Goal: Check status: Check status

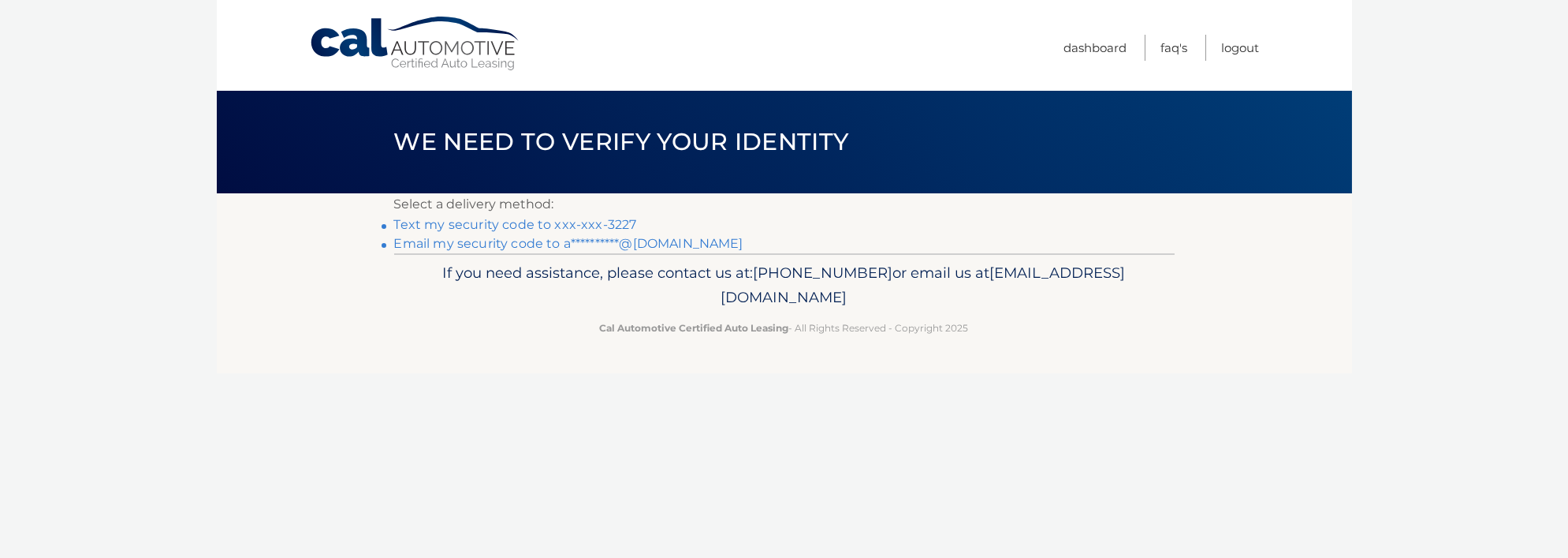
click at [545, 223] on link "Text my security code to xxx-xxx-3227" at bounding box center [515, 225] width 242 height 15
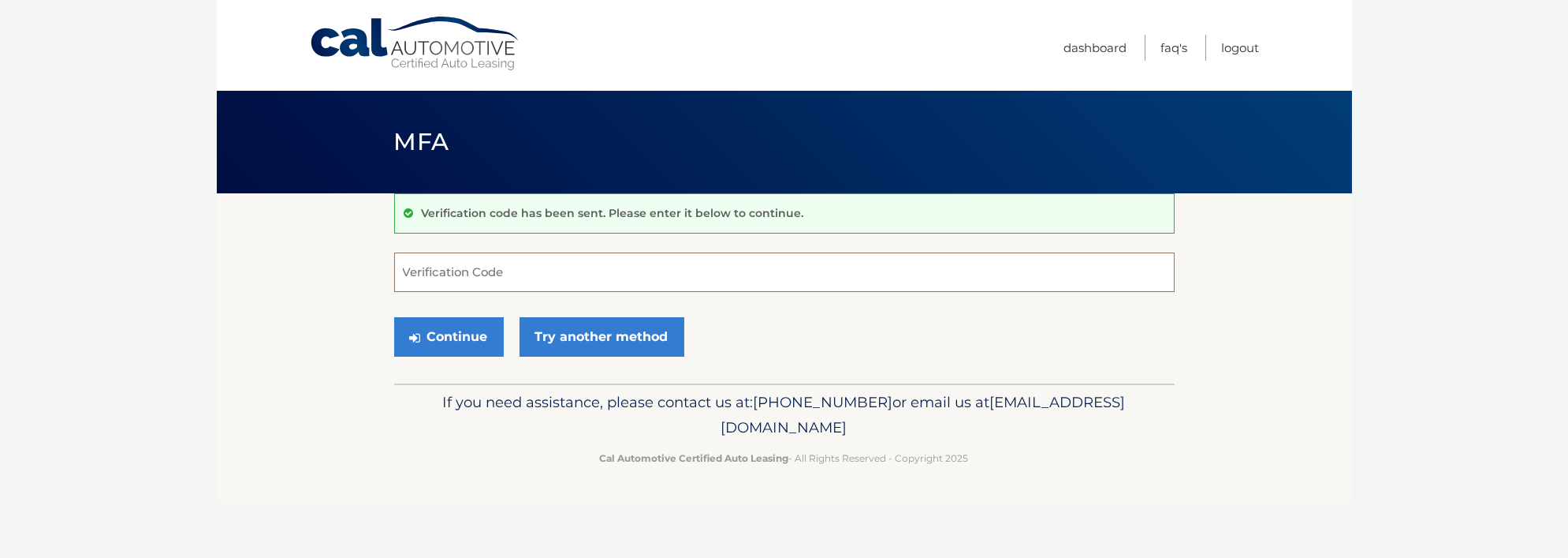
click at [535, 278] on input "Verification Code" at bounding box center [784, 272] width 780 height 39
type input "668431"
click at [440, 339] on button "Continue" at bounding box center [449, 337] width 110 height 39
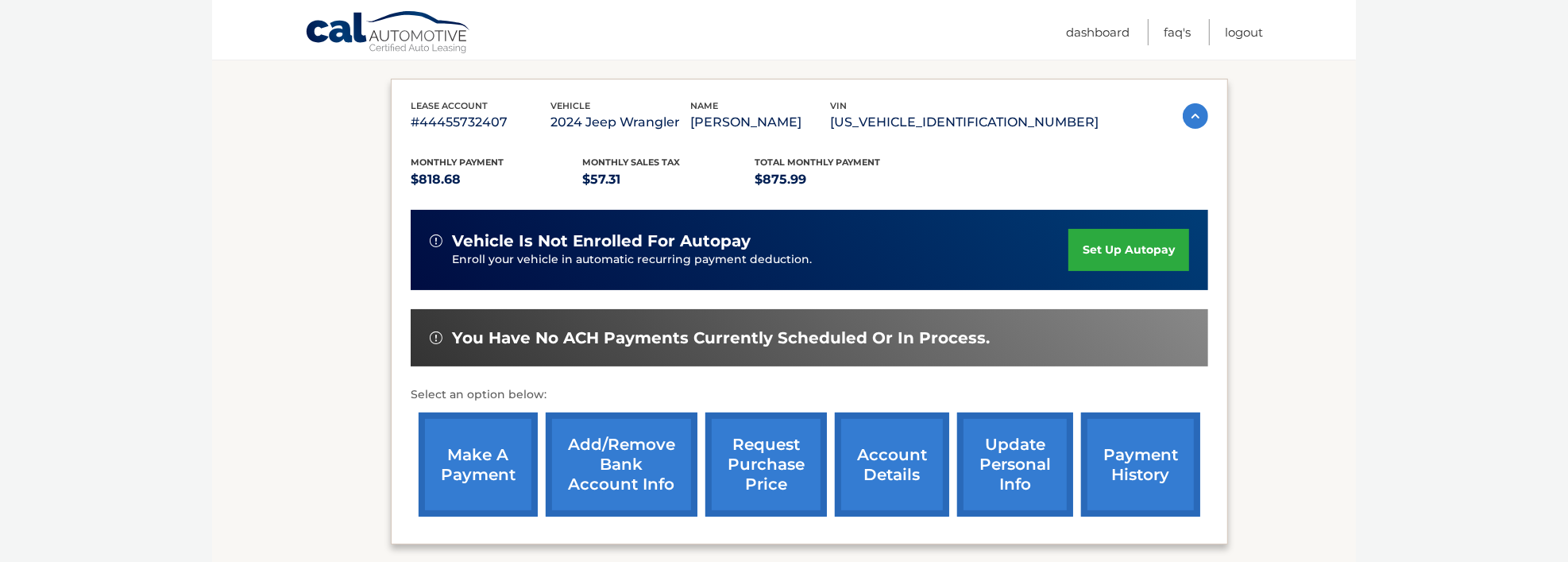
scroll to position [399, 0]
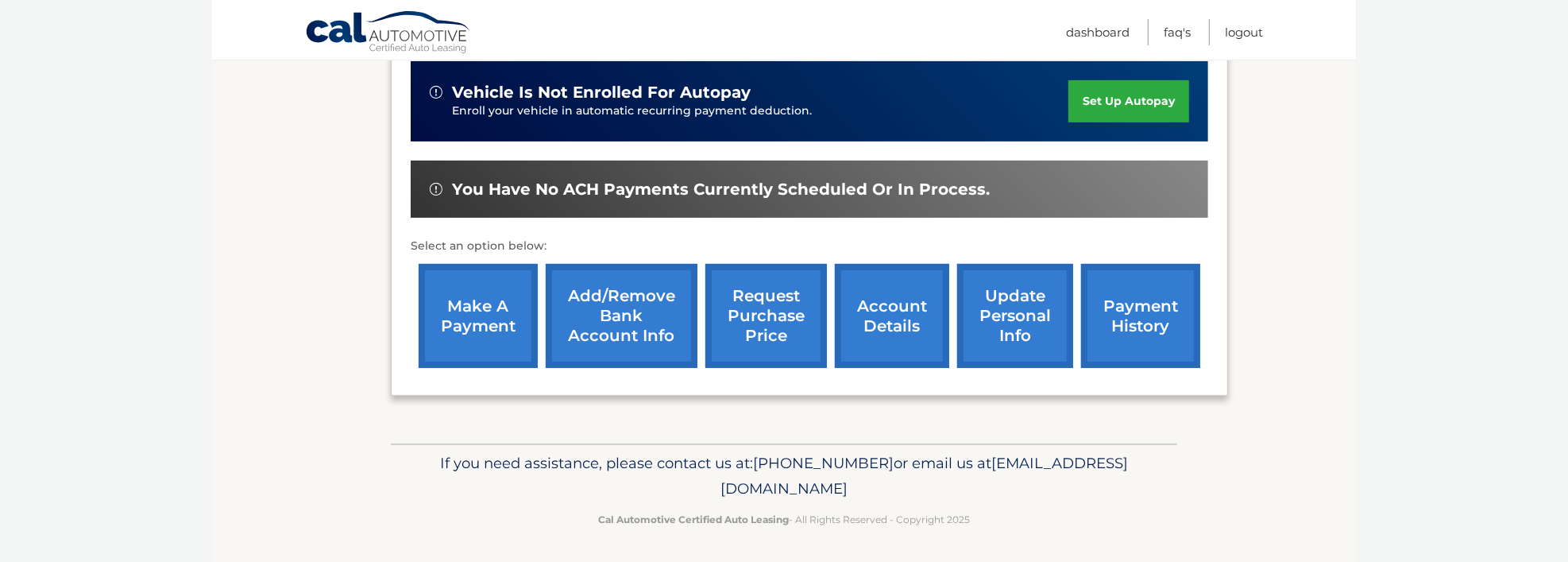
click at [1127, 313] on link "payment history" at bounding box center [1141, 316] width 119 height 104
